Goal: Transaction & Acquisition: Purchase product/service

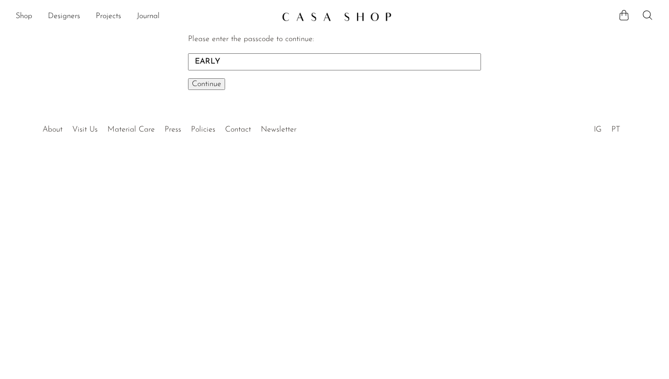
type input "EARLY"
click at [208, 81] on span "Continue" at bounding box center [206, 84] width 29 height 8
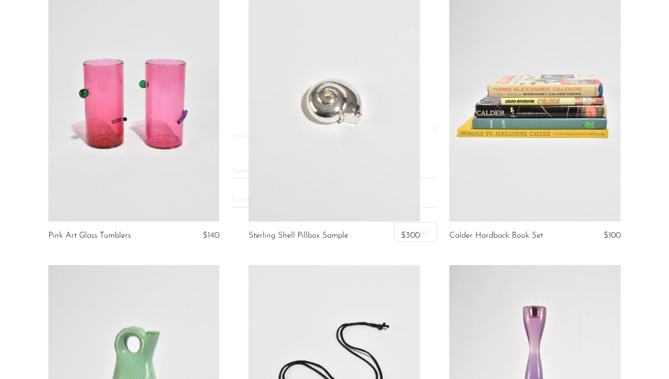
scroll to position [194, 0]
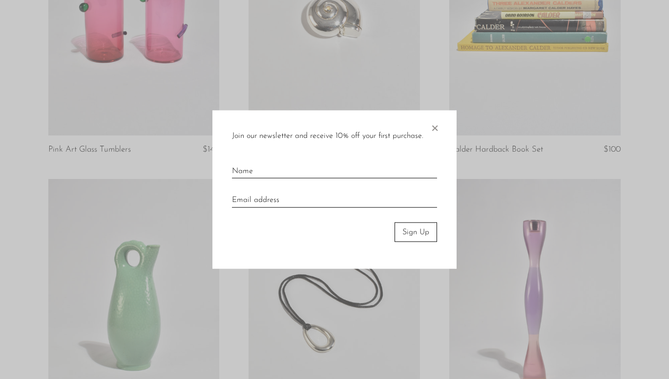
click at [433, 127] on span "×" at bounding box center [435, 125] width 10 height 31
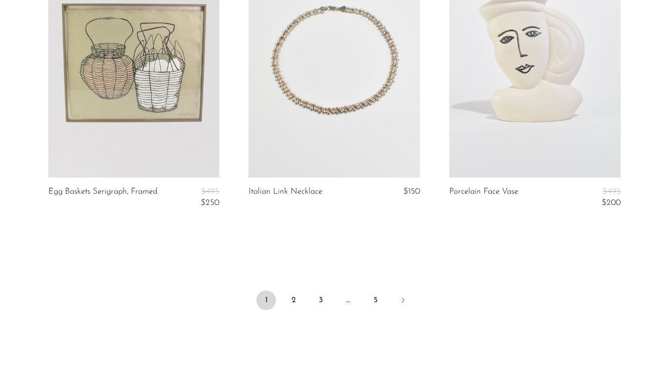
scroll to position [3341, 0]
click at [404, 296] on icon "Next" at bounding box center [403, 300] width 8 height 8
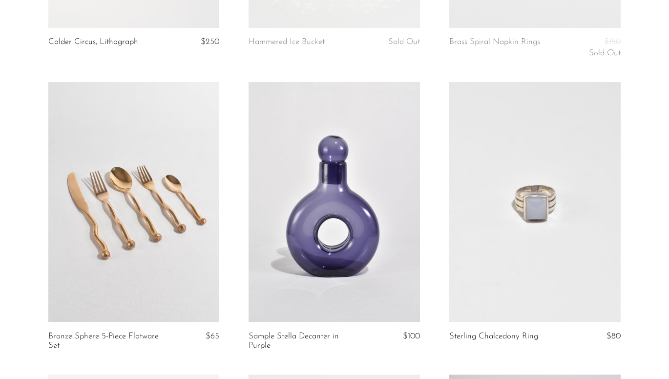
scroll to position [457, 0]
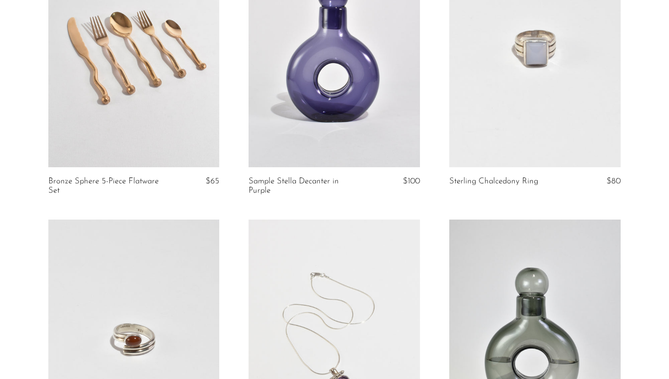
click at [122, 103] on link at bounding box center [133, 47] width 171 height 240
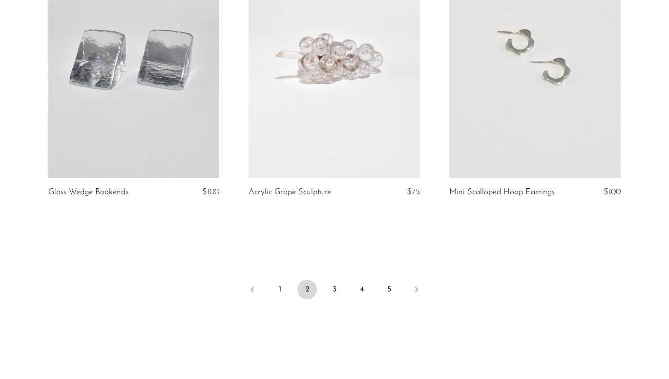
scroll to position [3331, 0]
click at [417, 287] on icon "Next" at bounding box center [417, 288] width 8 height 8
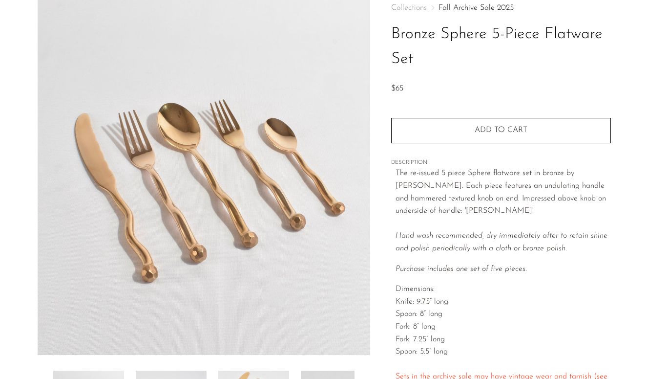
scroll to position [58, 0]
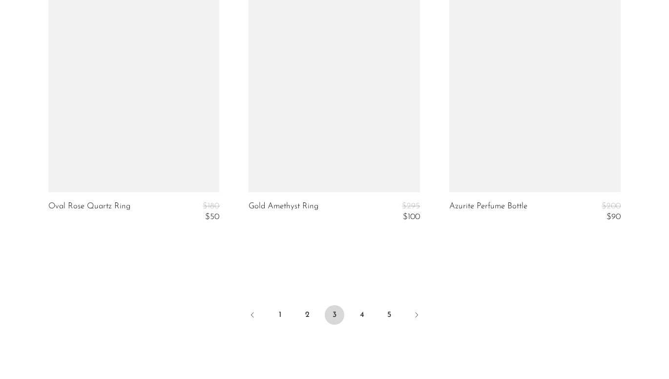
scroll to position [3374, 0]
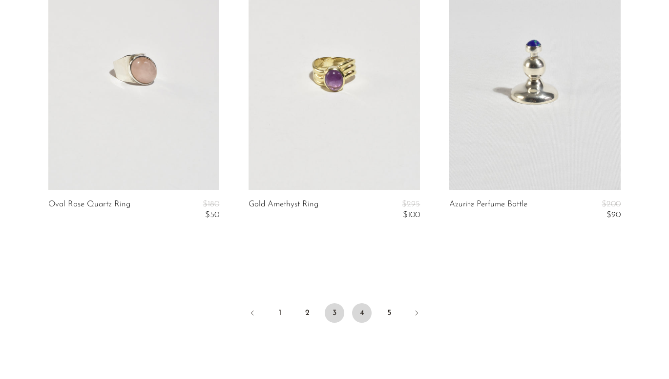
click at [364, 307] on link "4" at bounding box center [362, 313] width 20 height 20
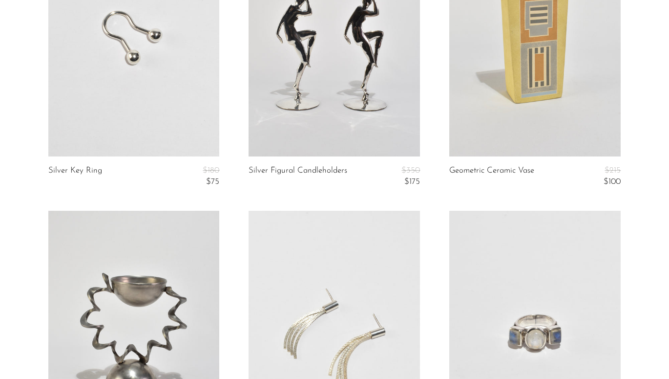
scroll to position [173, 0]
click at [130, 64] on link at bounding box center [133, 36] width 171 height 240
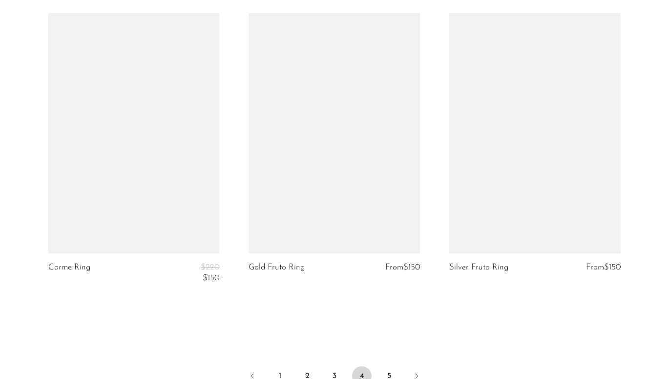
scroll to position [3463, 0]
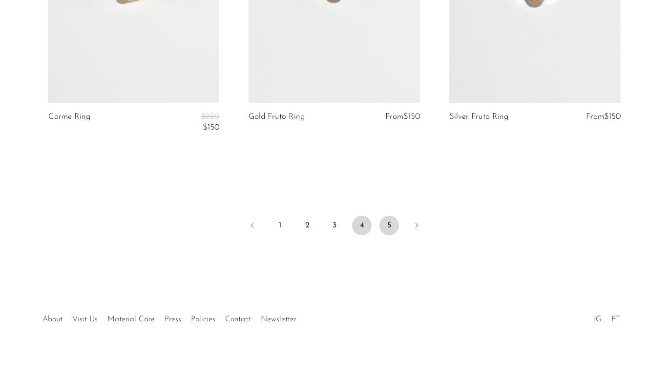
click at [390, 222] on link "5" at bounding box center [390, 225] width 20 height 20
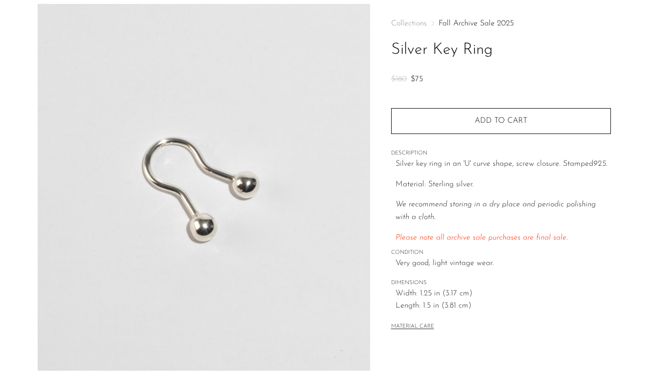
scroll to position [49, 0]
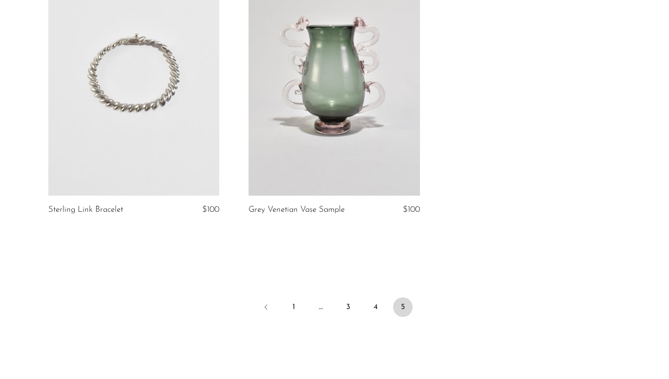
scroll to position [3069, 0]
